Goal: Information Seeking & Learning: Learn about a topic

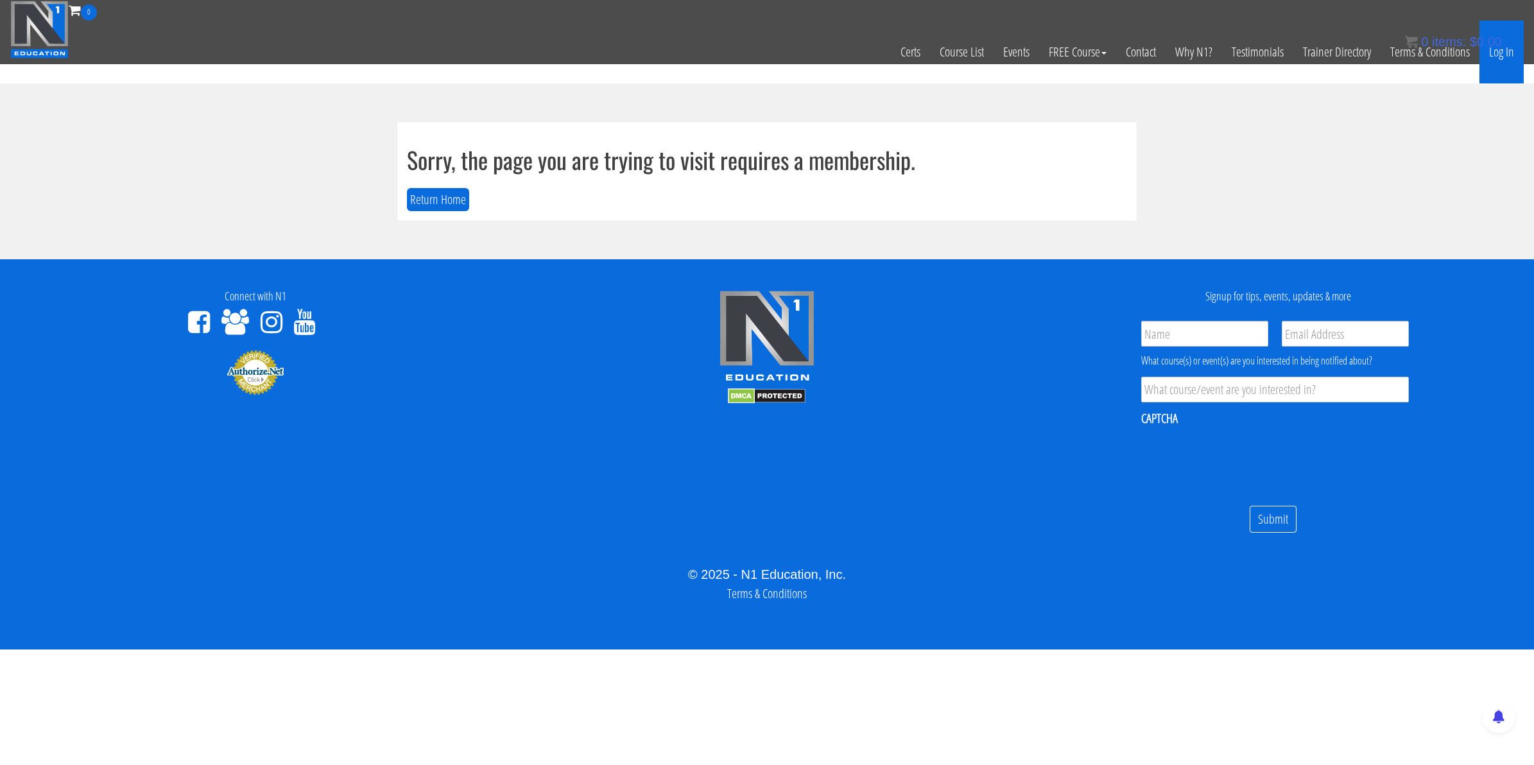
click at [1497, 51] on link "Log In" at bounding box center [1502, 52] width 44 height 63
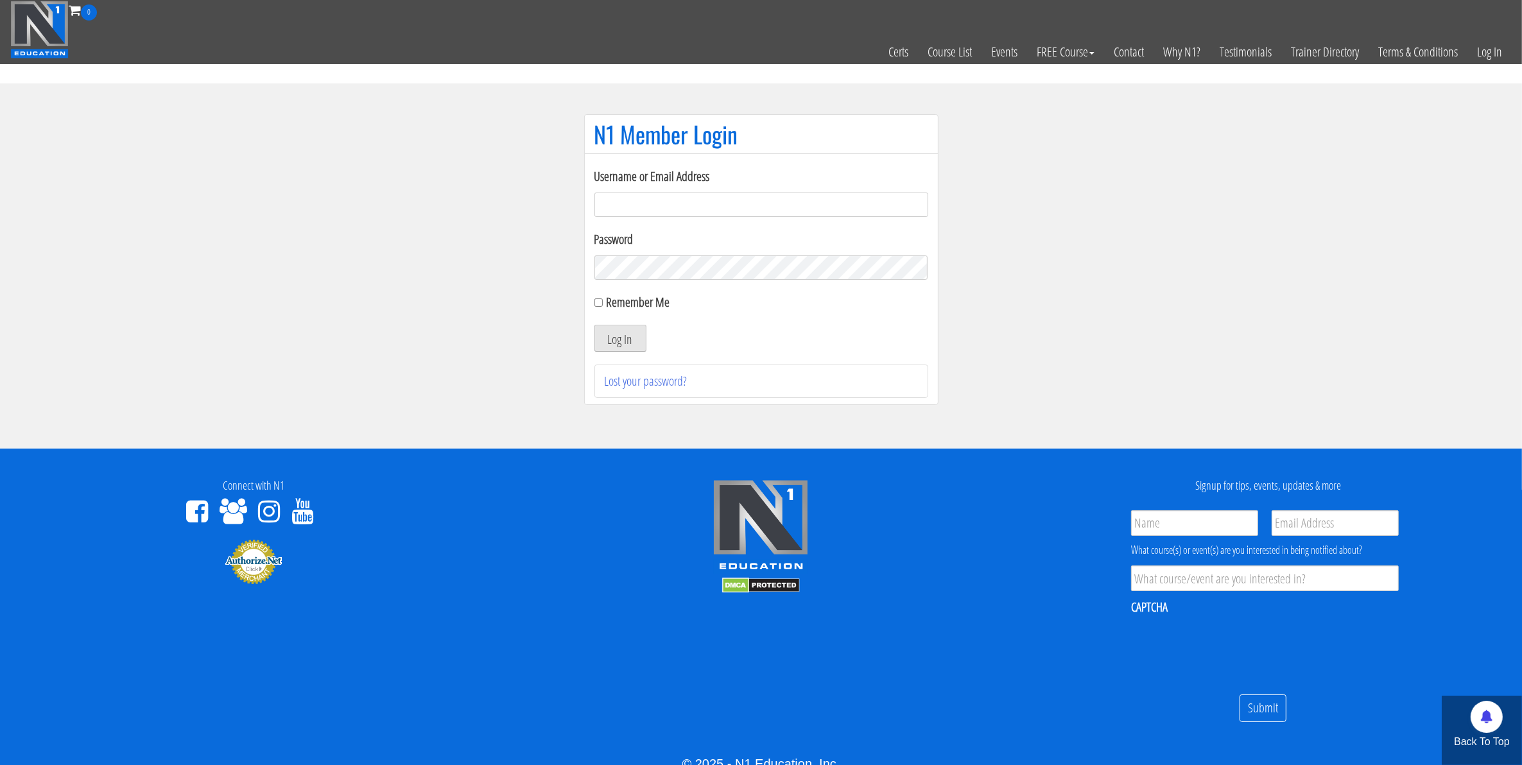
type input "[EMAIL_ADDRESS][DOMAIN_NAME]"
click at [614, 334] on button "Log In" at bounding box center [620, 338] width 52 height 27
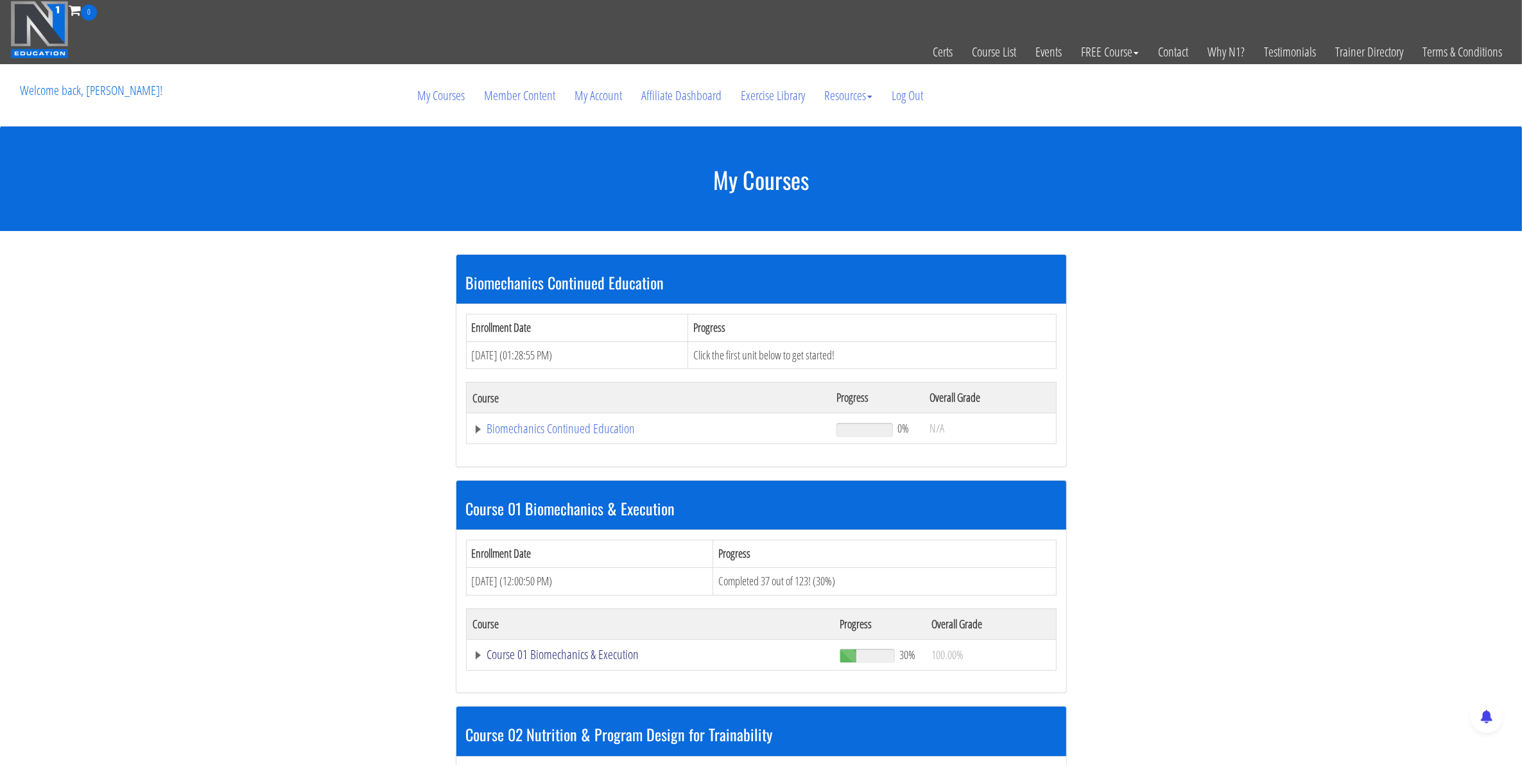
click at [559, 652] on link "Course 01 Biomechanics & Execution" at bounding box center [650, 654] width 354 height 13
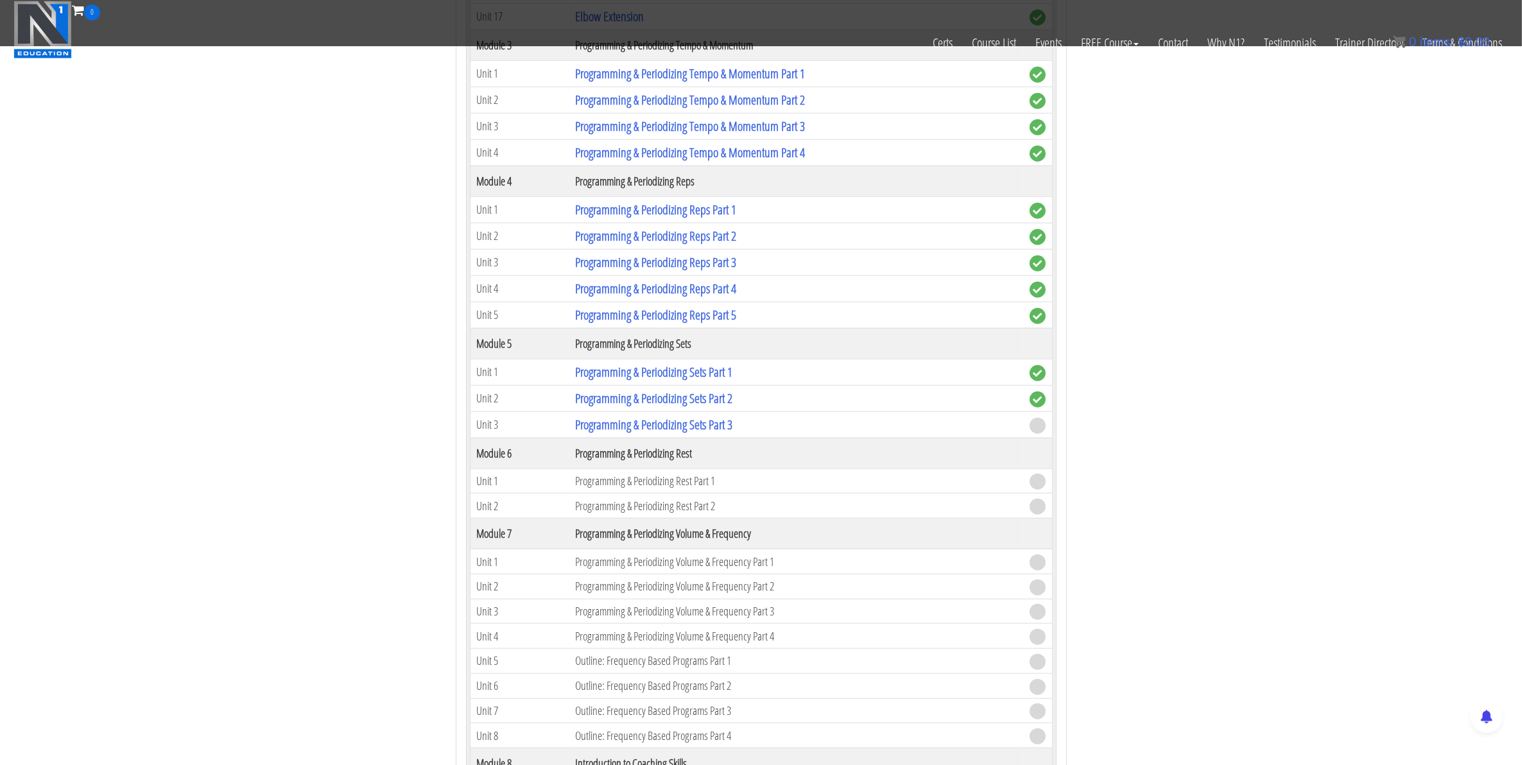
scroll to position [1364, 0]
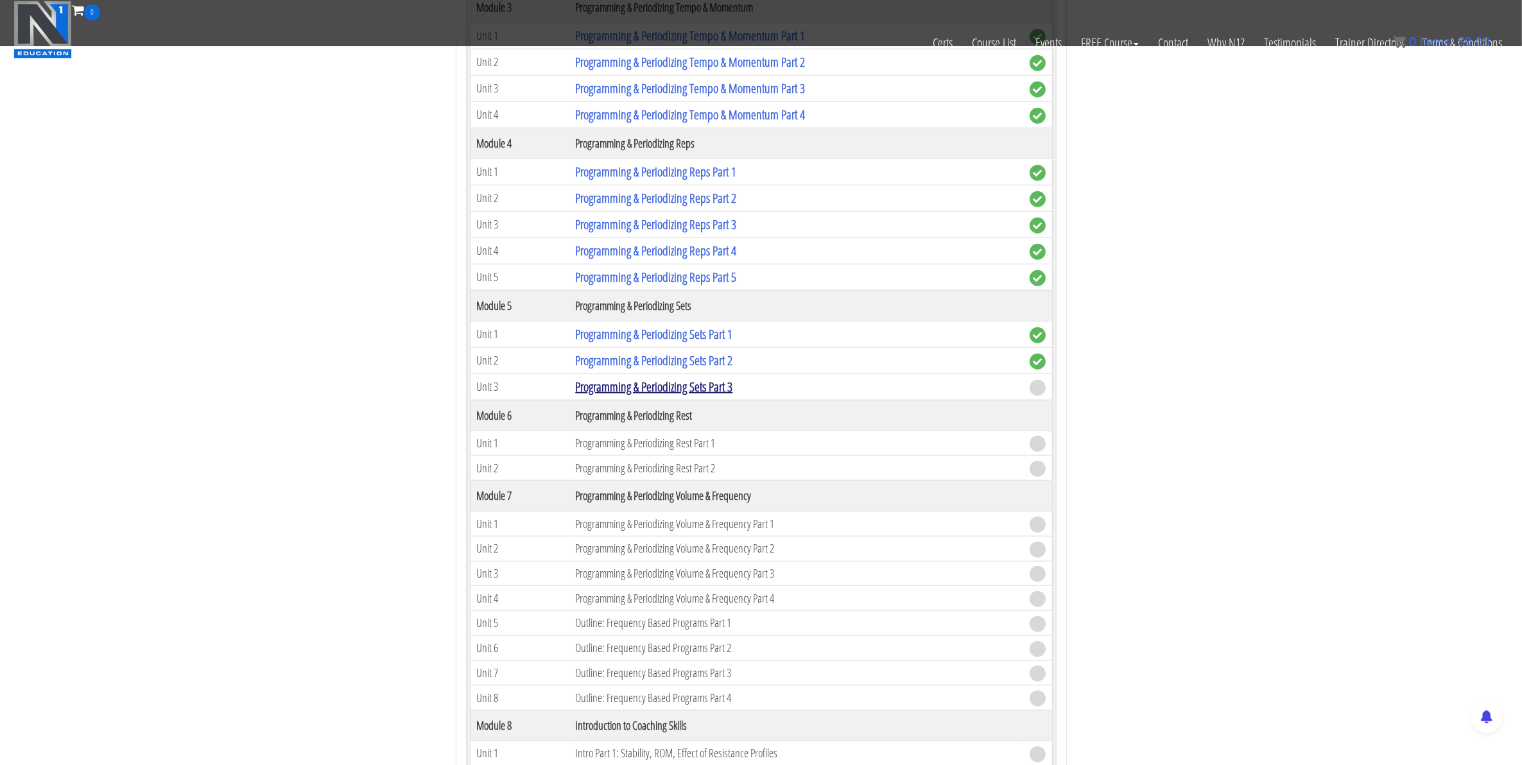
click at [661, 395] on link "Programming & Periodizing Sets Part 3" at bounding box center [653, 386] width 157 height 17
